Goal: Transaction & Acquisition: Purchase product/service

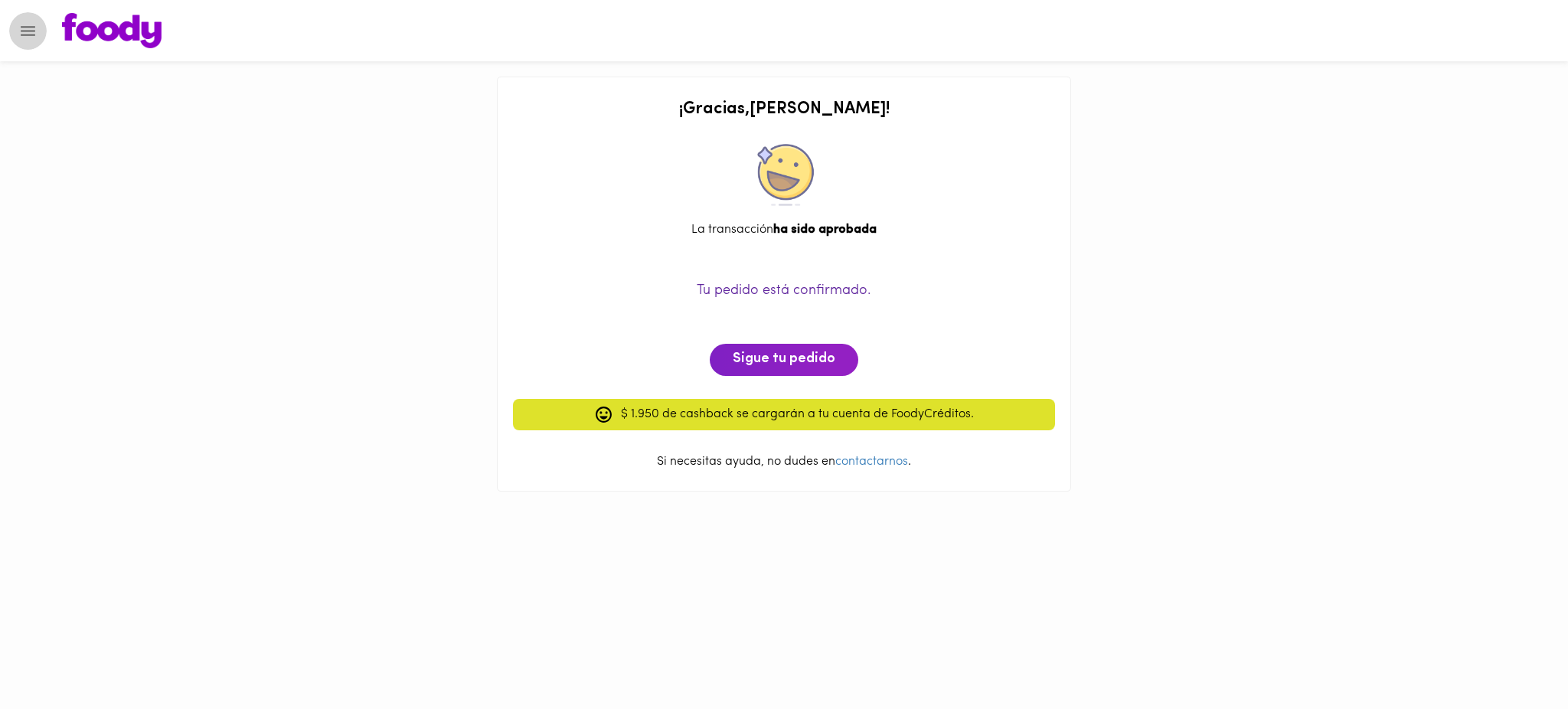
click at [43, 19] on button "Menu" at bounding box center [28, 32] width 38 height 38
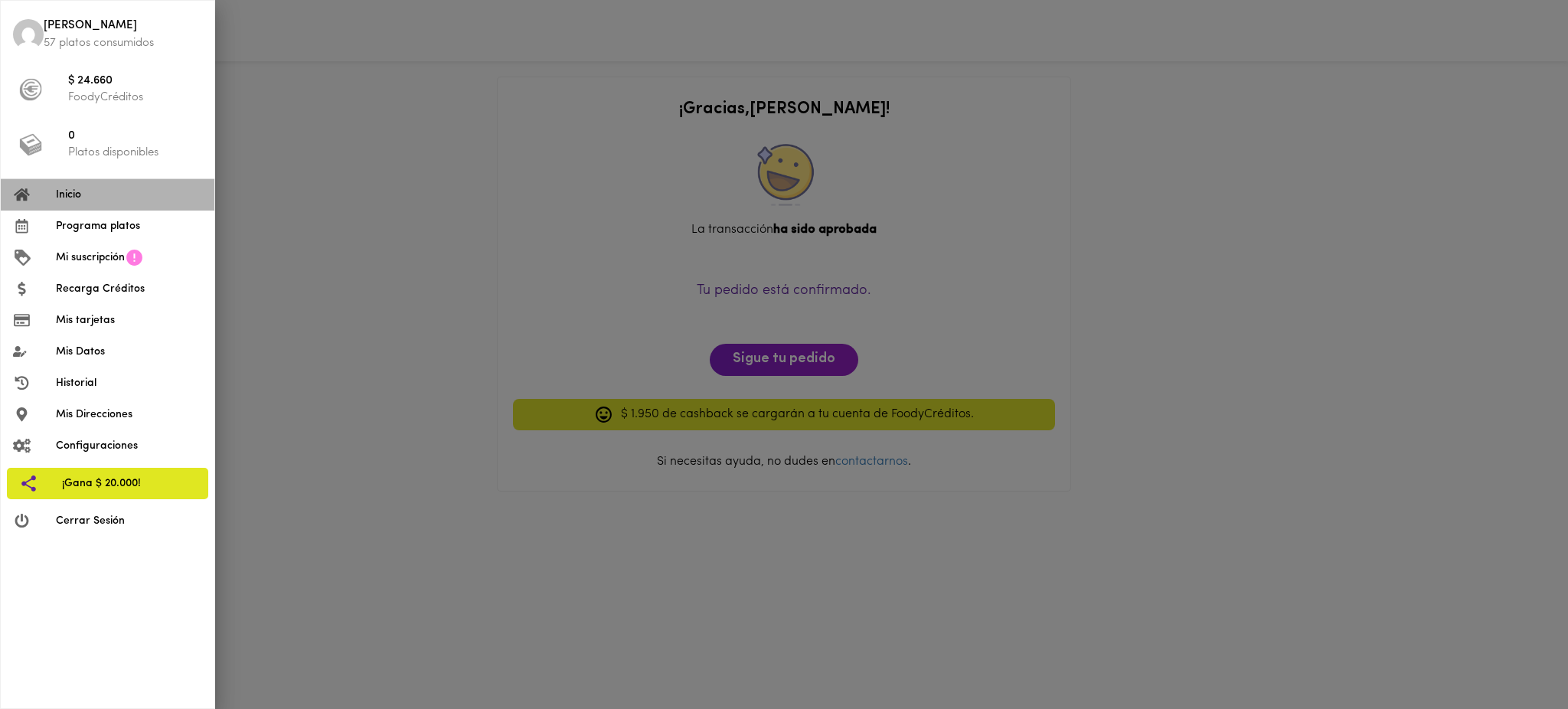
click at [124, 200] on span "Inicio" at bounding box center [129, 195] width 146 height 16
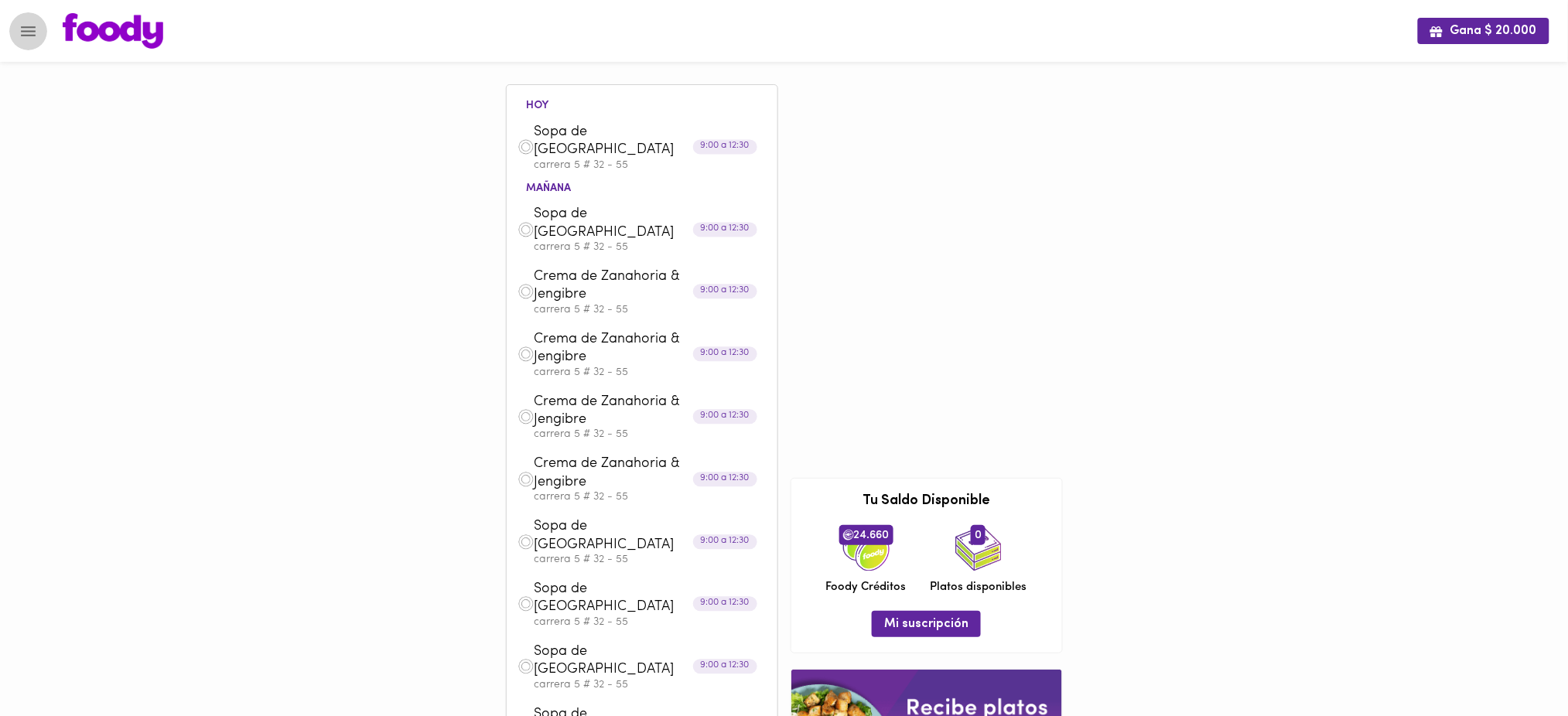
click at [29, 32] on icon "Menu" at bounding box center [28, 31] width 19 height 19
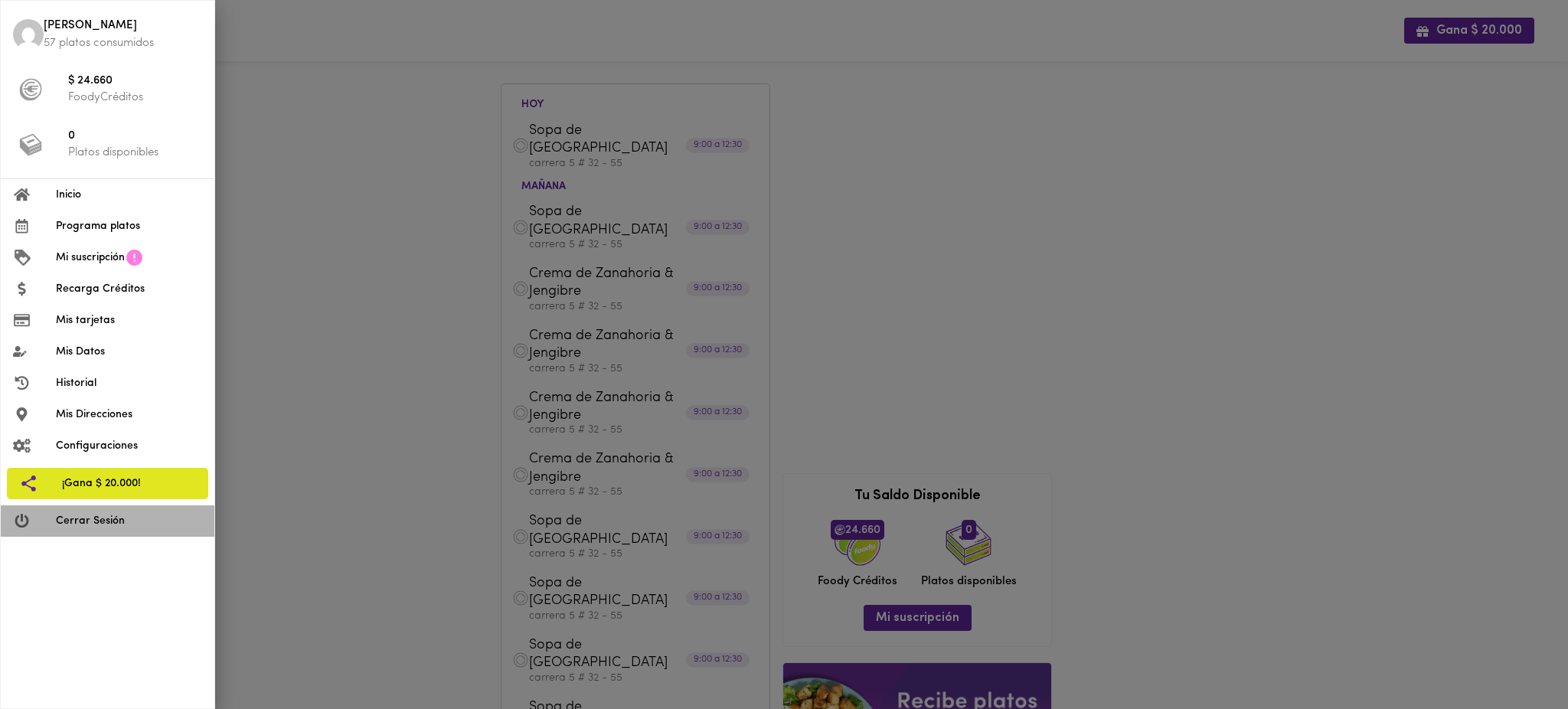
click at [95, 526] on span "Cerrar Sesión" at bounding box center [129, 521] width 146 height 16
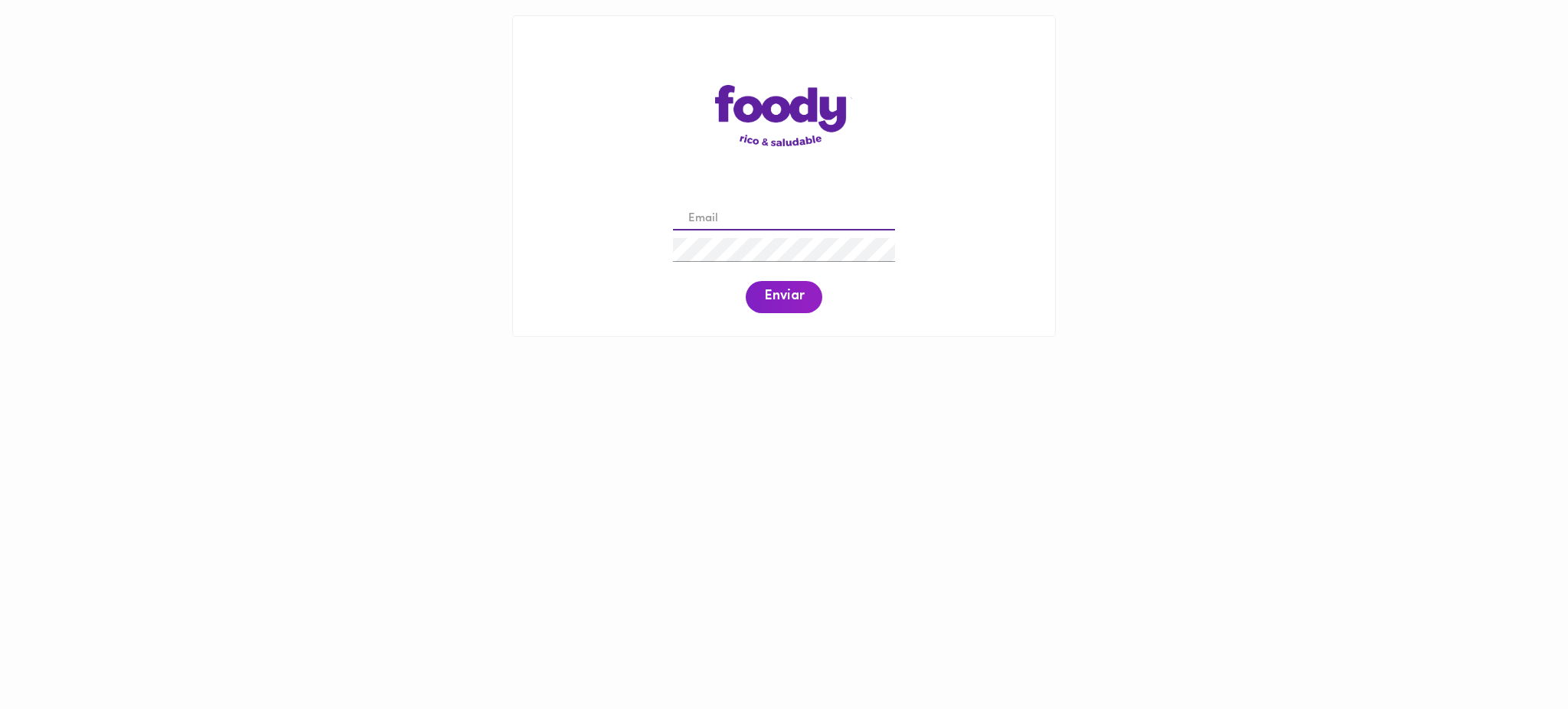
click at [769, 218] on input "email" at bounding box center [784, 219] width 222 height 24
paste input "[EMAIL_ADDRESS][DOMAIN_NAME]"
type input "[EMAIL_ADDRESS][DOMAIN_NAME]"
click at [806, 303] on button "Enviar" at bounding box center [784, 297] width 76 height 32
